Goal: Task Accomplishment & Management: Manage account settings

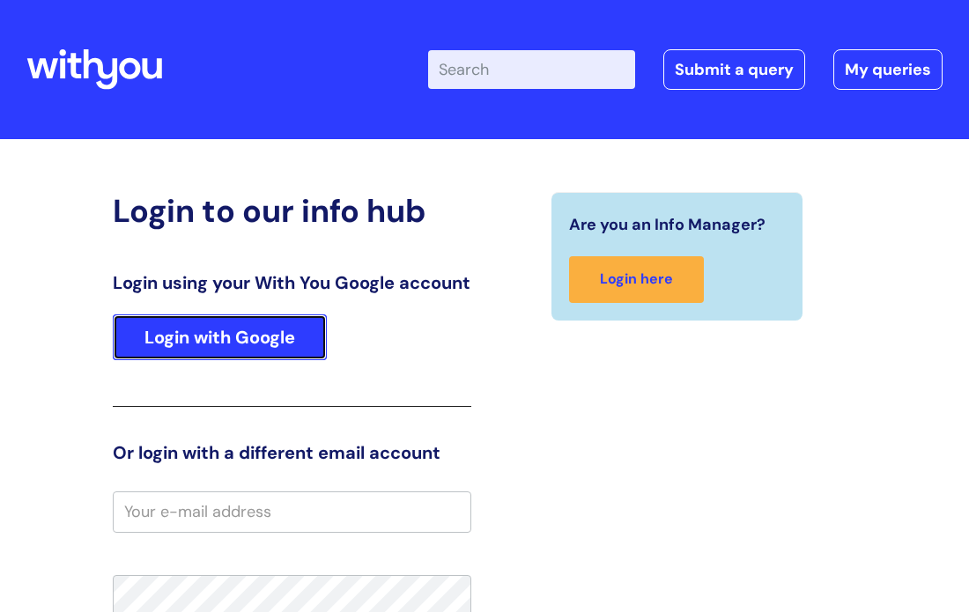
click at [295, 360] on link "Login with Google" at bounding box center [220, 337] width 214 height 46
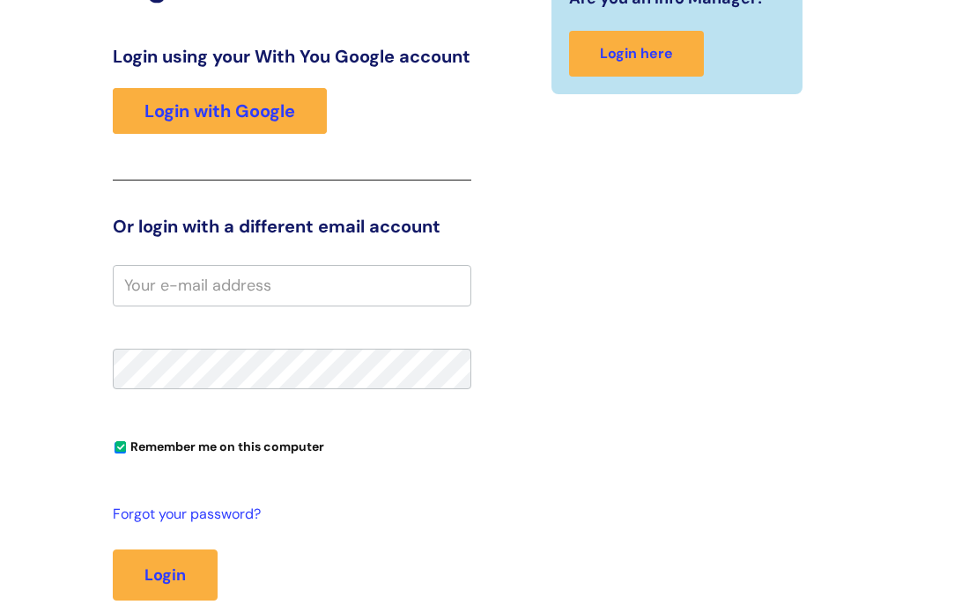
scroll to position [323, 0]
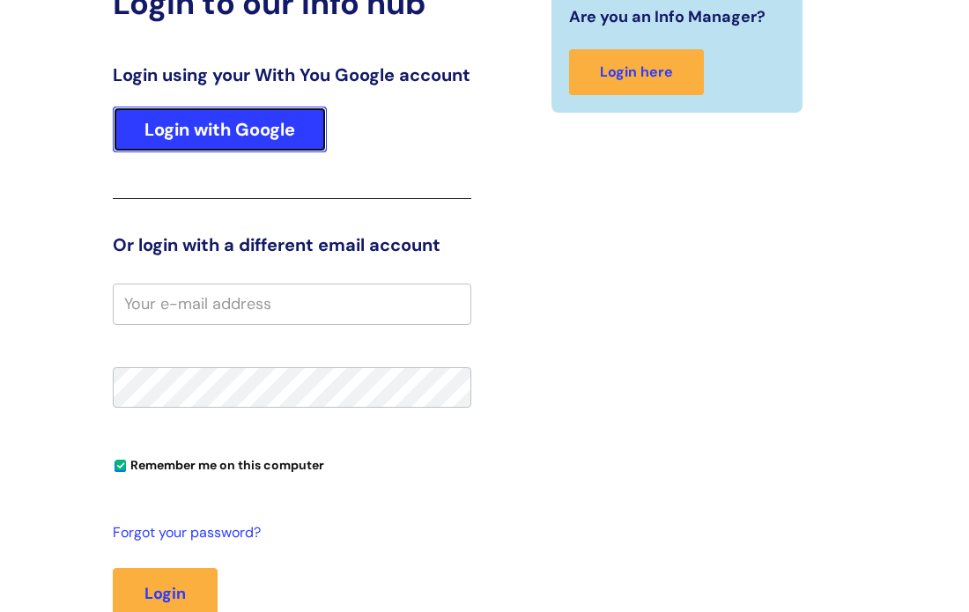
click at [278, 139] on link "Login with Google" at bounding box center [220, 130] width 214 height 46
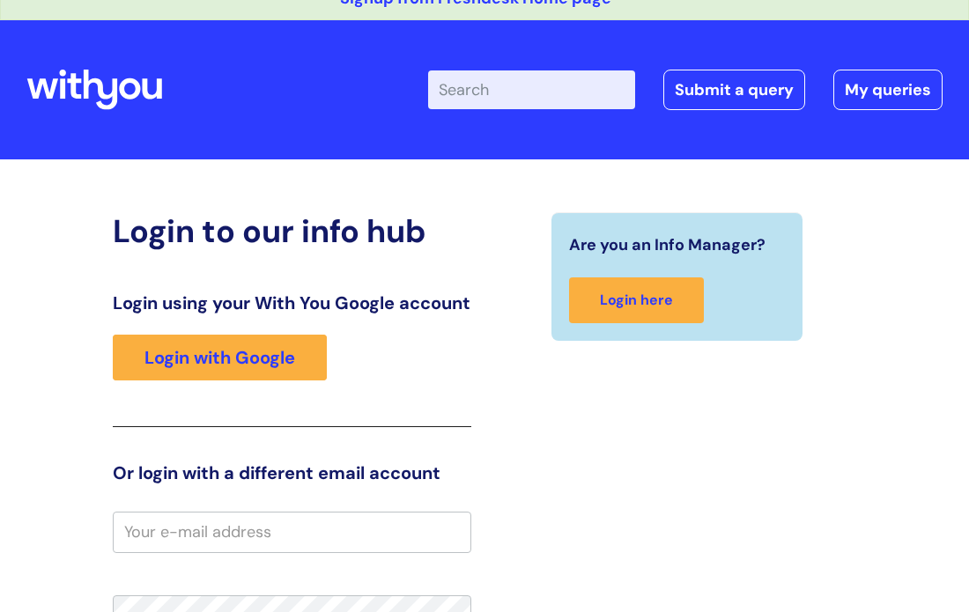
scroll to position [95, 0]
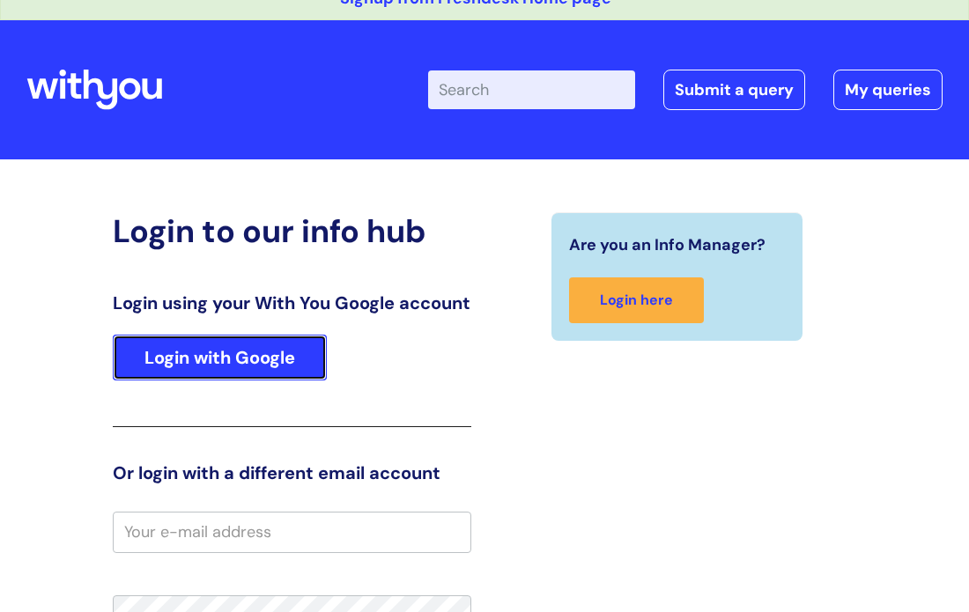
click at [294, 381] on link "Login with Google" at bounding box center [220, 358] width 214 height 46
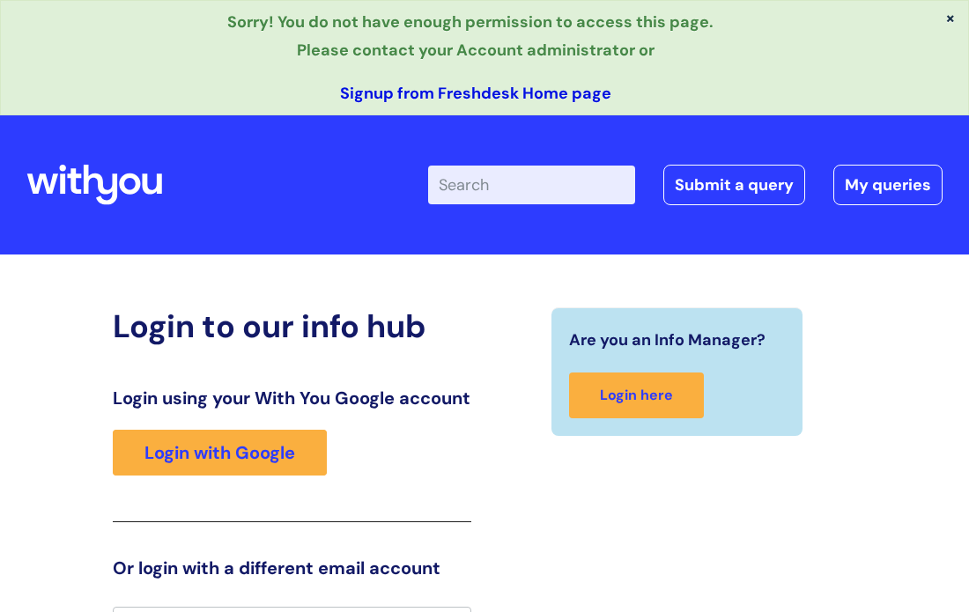
click at [465, 92] on link "Signup from Freshdesk Home page" at bounding box center [475, 93] width 271 height 21
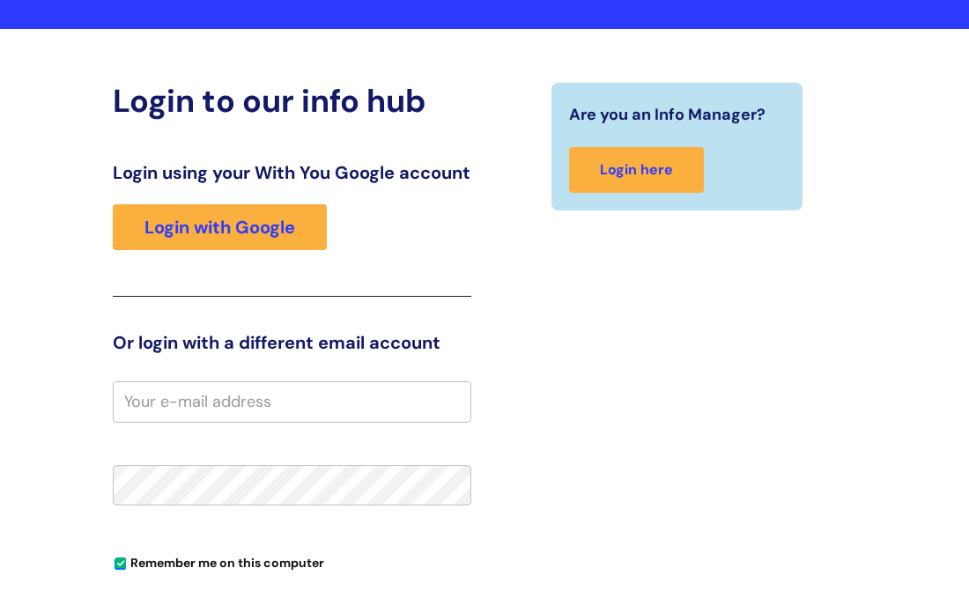
scroll to position [248, 0]
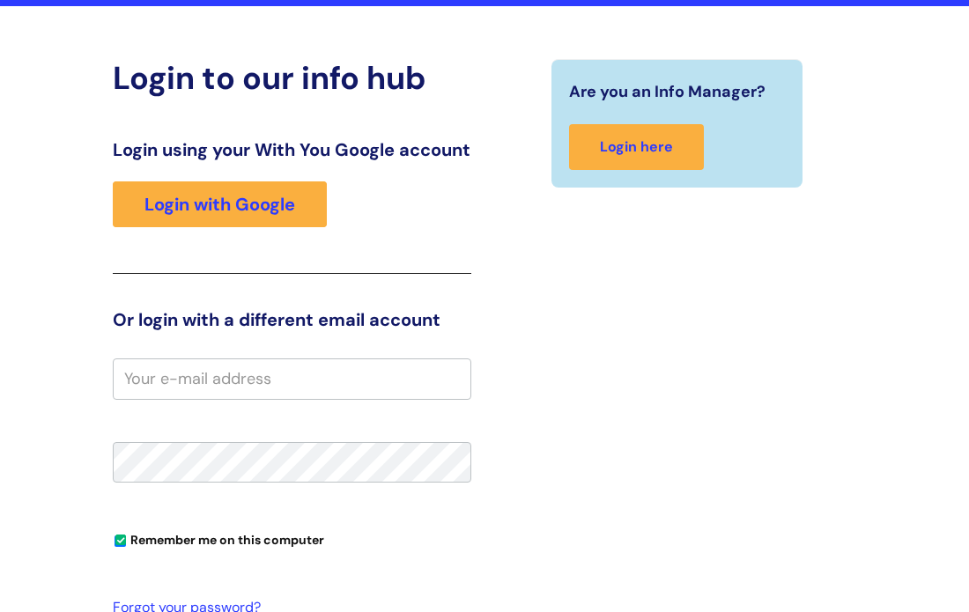
click at [366, 399] on input "email" at bounding box center [292, 378] width 358 height 41
type input "matthew.dodd@wearewithyou.org.uk"
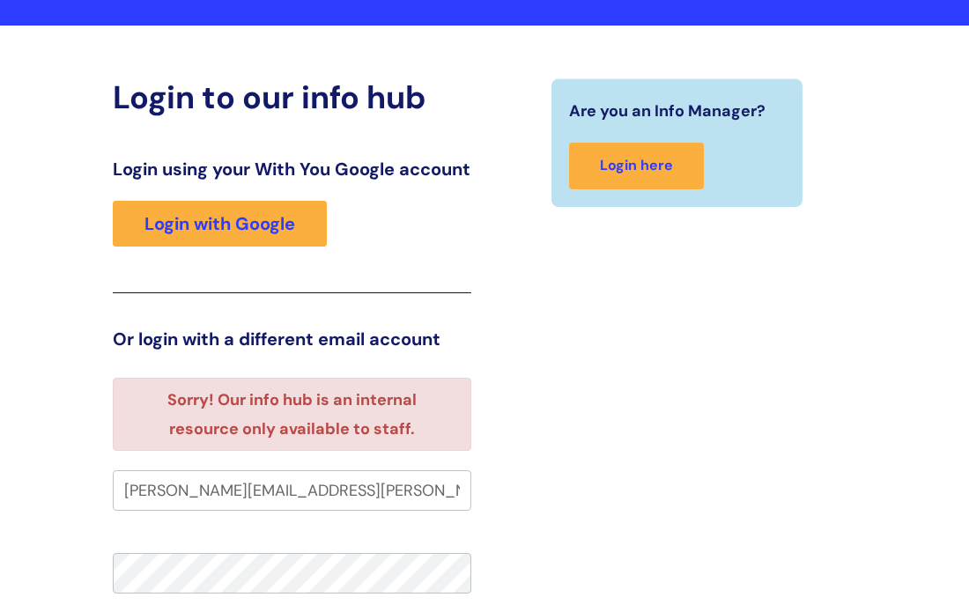
scroll to position [105, 0]
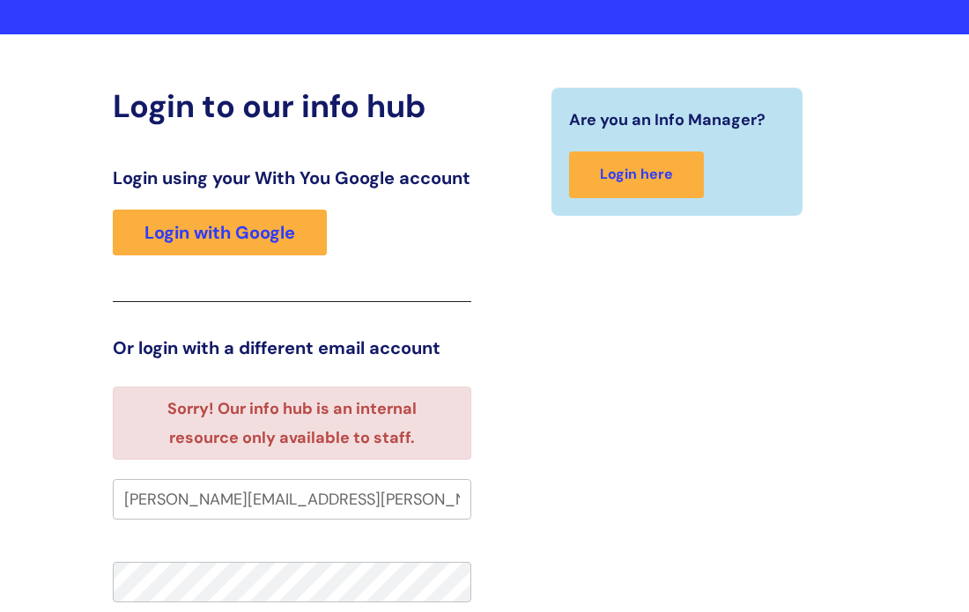
drag, startPoint x: 395, startPoint y: 517, endPoint x: 83, endPoint y: 484, distance: 313.6
click at [83, 484] on div "Login to our info hub Login using your With You Google account Login with Googl…" at bounding box center [484, 488] width 916 height 803
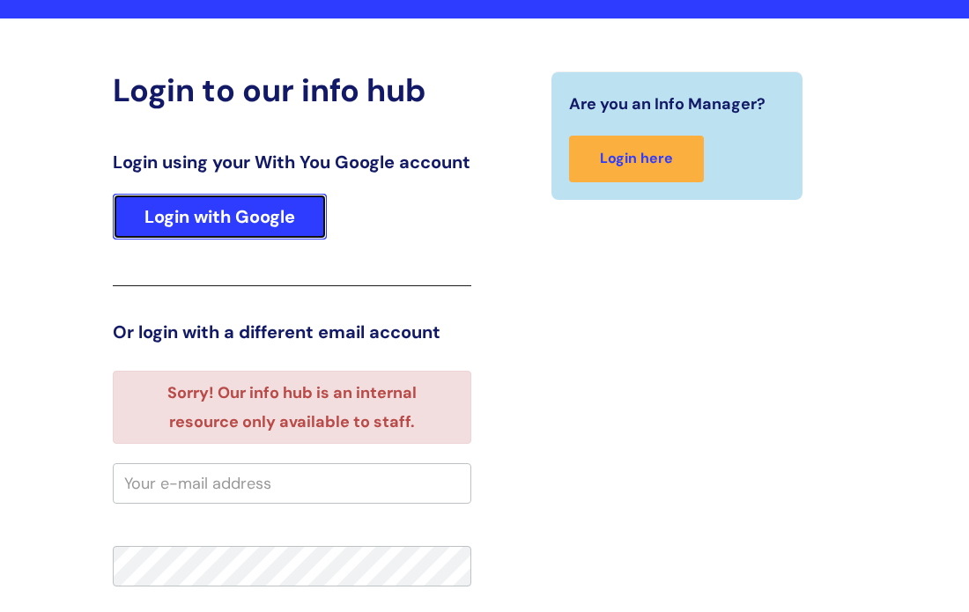
click at [270, 231] on link "Login with Google" at bounding box center [220, 217] width 214 height 46
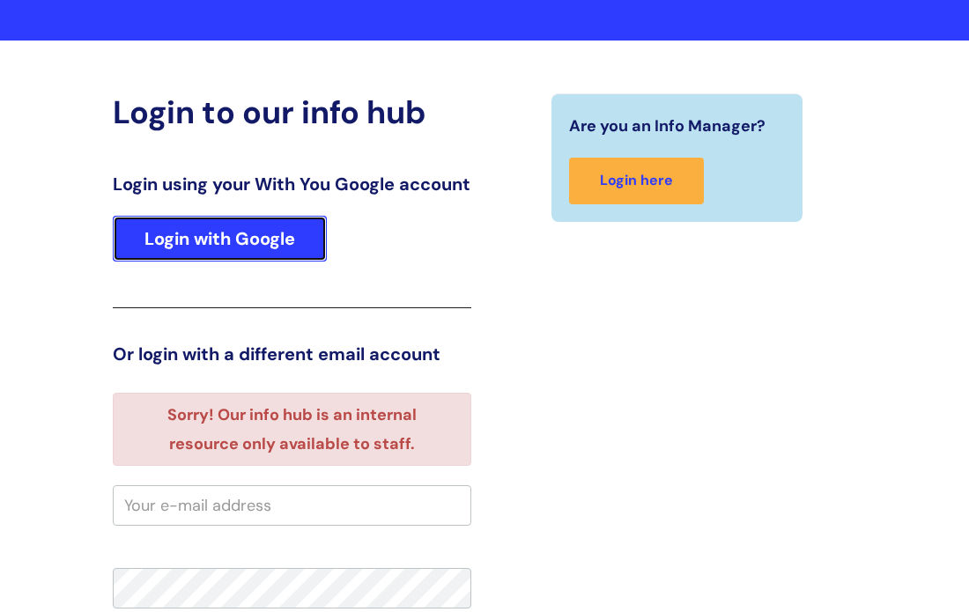
scroll to position [88, 0]
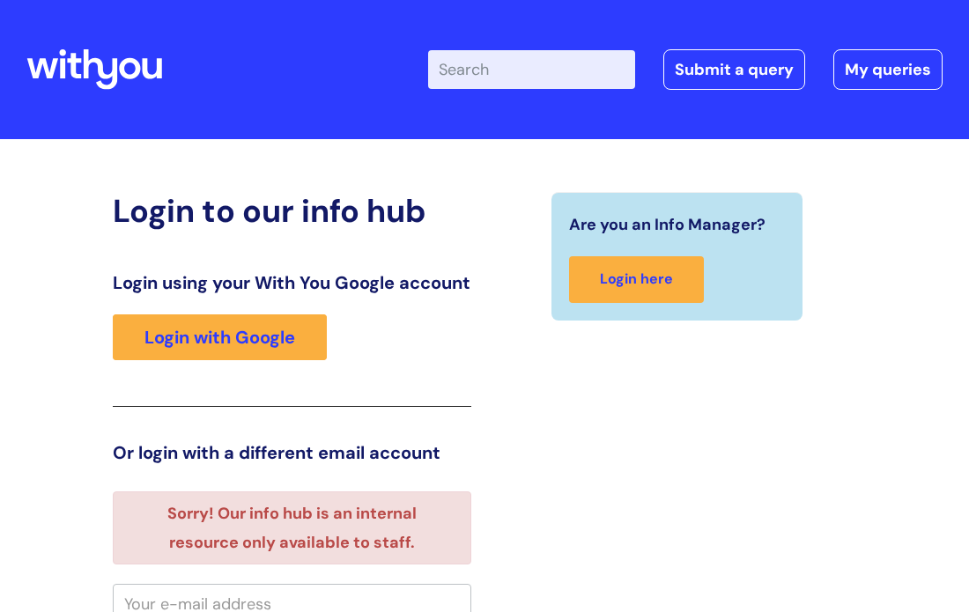
scroll to position [88, 0]
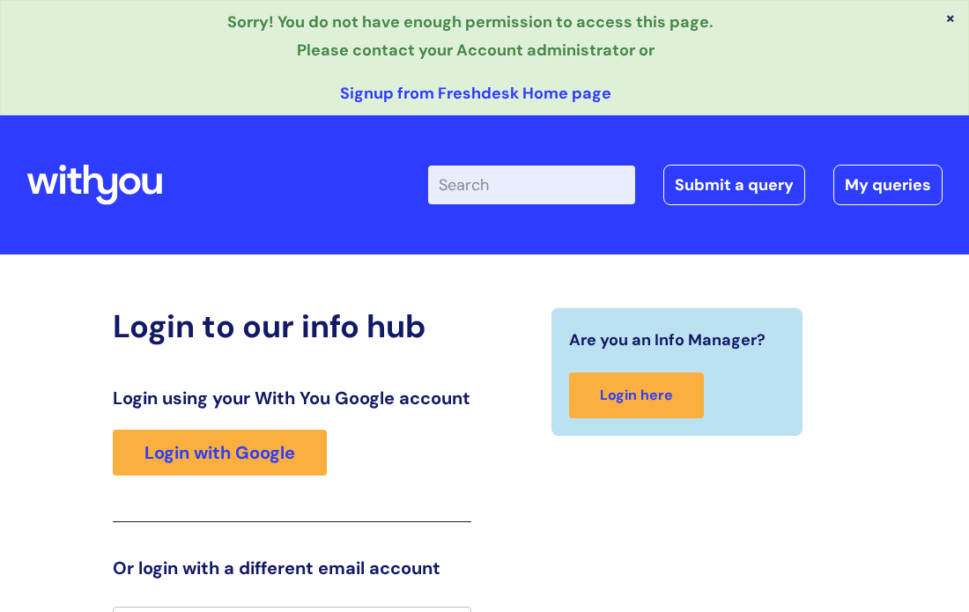
scroll to position [248, 0]
